Goal: Task Accomplishment & Management: Complete application form

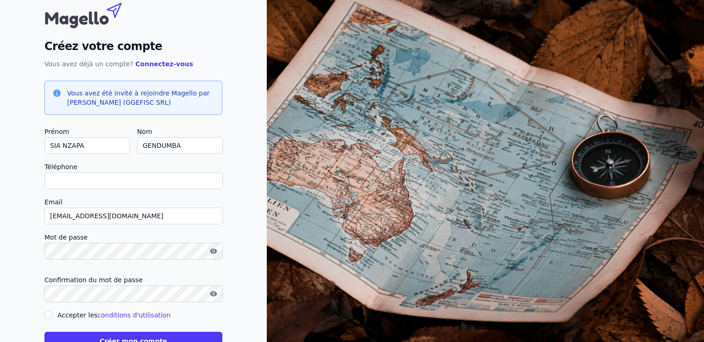
scroll to position [8, 0]
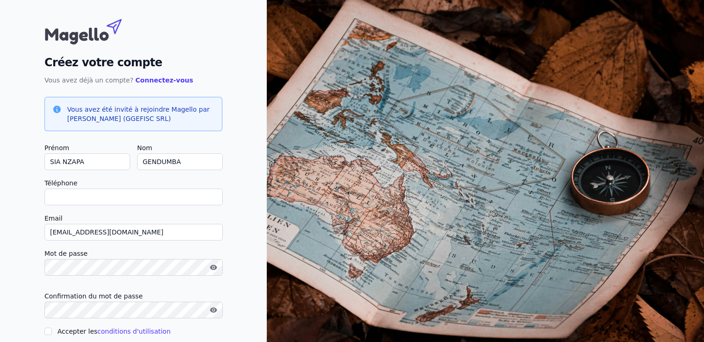
click at [124, 198] on input "Téléphone" at bounding box center [133, 197] width 178 height 17
type input "[PHONE_NUMBER]"
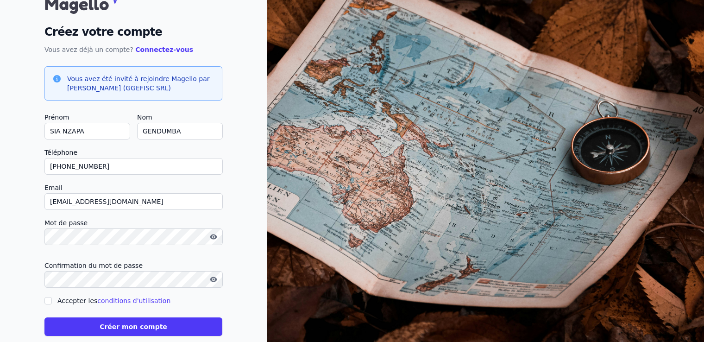
scroll to position [54, 0]
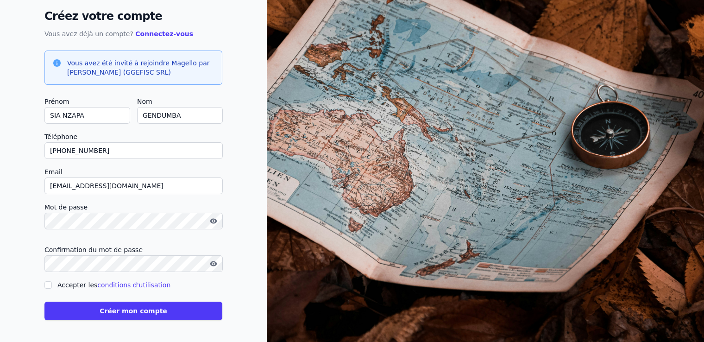
click at [128, 315] on button "Créer mon compte" at bounding box center [133, 311] width 178 height 19
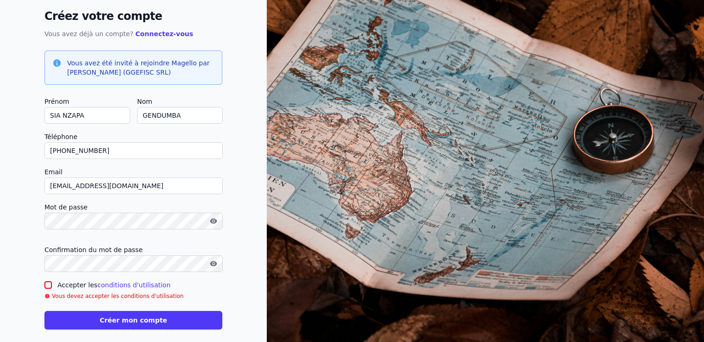
click at [50, 285] on input "Accepter les conditions d'utilisation" at bounding box center [47, 284] width 7 height 7
checkbox input "true"
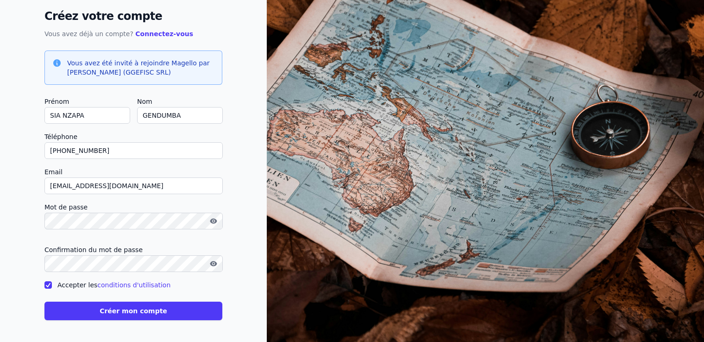
click at [141, 315] on button "Créer mon compte" at bounding box center [133, 311] width 178 height 19
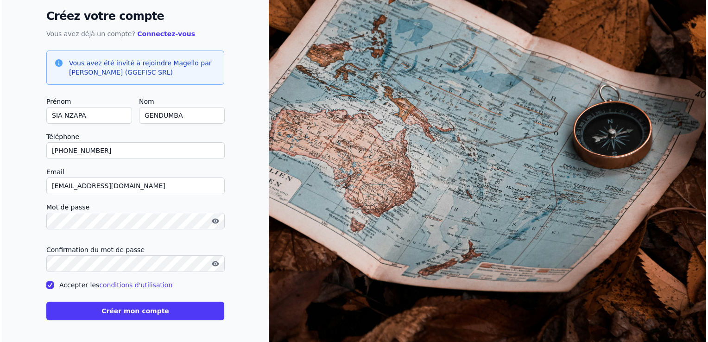
scroll to position [0, 0]
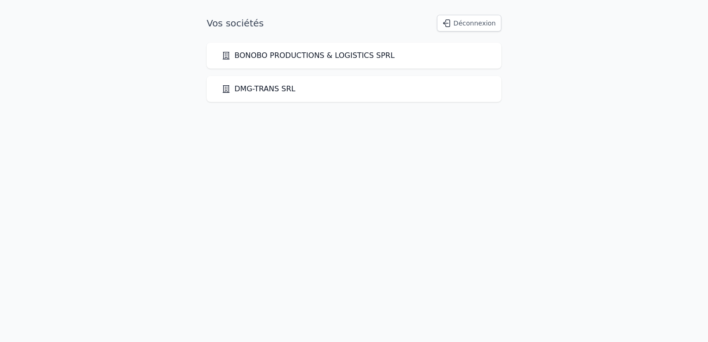
click at [334, 51] on link "BONOBO PRODUCTIONS & LOGISTICS SPRL" at bounding box center [307, 55] width 173 height 11
click at [272, 89] on link "DMG-TRANS SRL" at bounding box center [258, 88] width 74 height 11
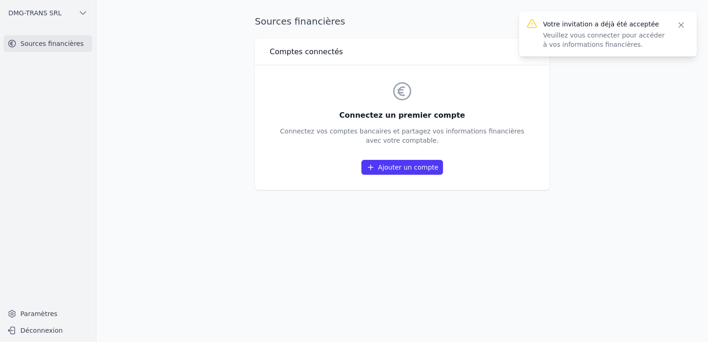
click at [682, 27] on icon "button" at bounding box center [680, 24] width 9 height 9
